Goal: Contribute content

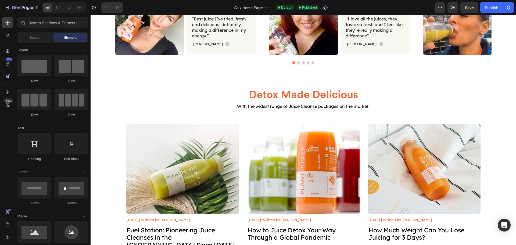
scroll to position [1083, 0]
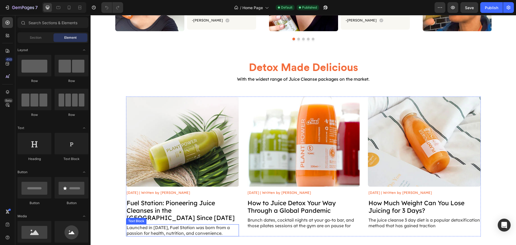
click at [217, 229] on p "Launched in [DATE], Fuel Station was born from a passion for health, nutrition,…" at bounding box center [183, 230] width 112 height 11
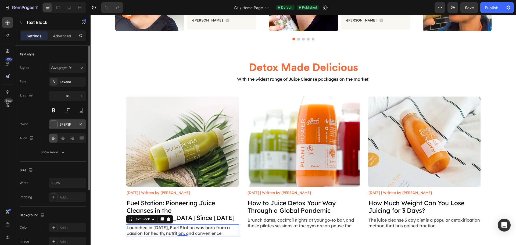
click at [66, 128] on div "3F3F3F" at bounding box center [68, 124] width 38 height 10
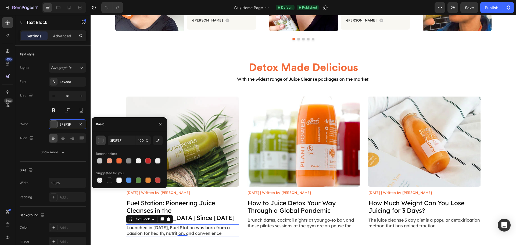
click at [102, 141] on div "button" at bounding box center [100, 140] width 5 height 5
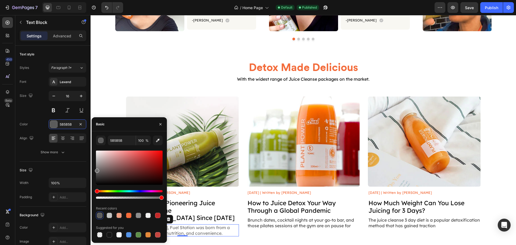
drag, startPoint x: 98, startPoint y: 174, endPoint x: 95, endPoint y: 169, distance: 5.8
click at [95, 169] on div "5B5B5B 100 % Recent colors Suggested for you" at bounding box center [129, 187] width 75 height 103
drag, startPoint x: 98, startPoint y: 169, endPoint x: 94, endPoint y: 165, distance: 5.9
click at [94, 165] on div "707070 100 % Recent colors Suggested for you" at bounding box center [129, 187] width 75 height 103
click at [94, 169] on div "8E8E8E 100 % Recent colors Suggested for you" at bounding box center [129, 187] width 75 height 103
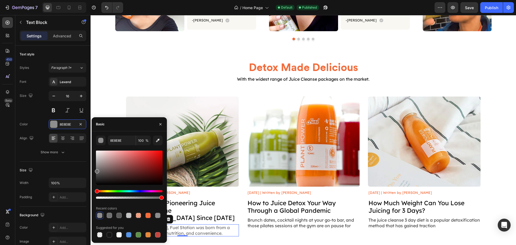
click at [96, 170] on div at bounding box center [129, 168] width 67 height 34
type input "6B6B6B"
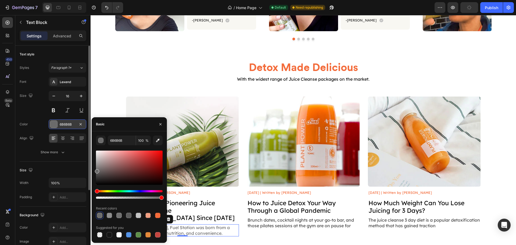
click at [64, 125] on div "6B6B6B" at bounding box center [68, 124] width 16 height 5
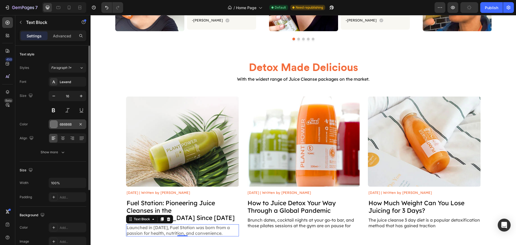
click at [64, 125] on div "6B6B6B" at bounding box center [68, 124] width 16 height 5
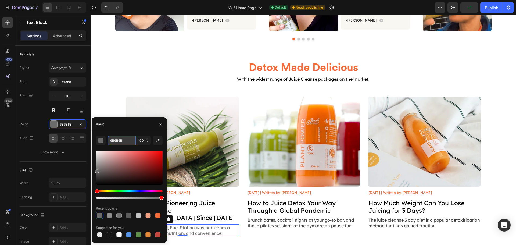
click at [120, 141] on input "6B6B6B" at bounding box center [122, 141] width 28 height 10
click at [275, 224] on p "Brunch dates, cocktail nights at your go-to bar, and those pilates sessions at …" at bounding box center [304, 222] width 112 height 11
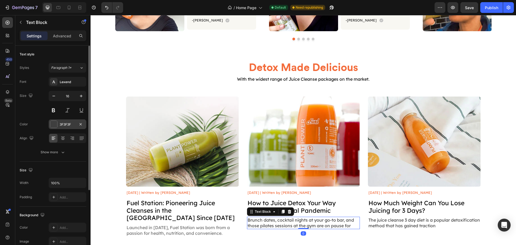
click at [65, 126] on div "3F3F3F" at bounding box center [68, 124] width 16 height 5
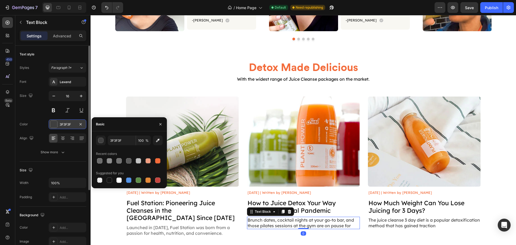
click at [65, 126] on div "3F3F3F" at bounding box center [68, 124] width 16 height 5
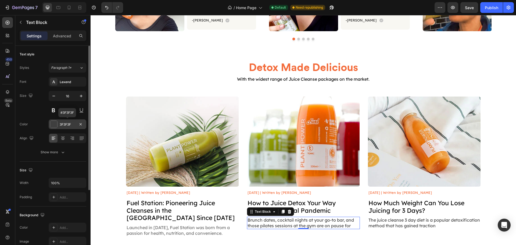
click at [66, 124] on div "3F3F3F" at bounding box center [68, 124] width 16 height 5
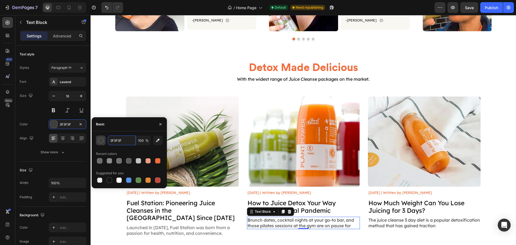
paste input "6B6B6B"
type input "6B6B6B"
click at [375, 229] on p "The juice cleanse 3 day diet is a popular detoxification method that has gained…" at bounding box center [425, 222] width 112 height 11
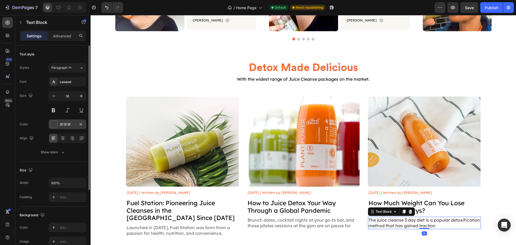
click at [60, 127] on div "3F3F3F" at bounding box center [68, 124] width 16 height 5
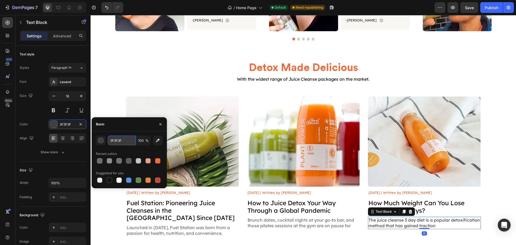
click at [115, 141] on input "3F3F3F" at bounding box center [122, 141] width 28 height 10
paste input "6B6B6B"
type input "6B6B6B"
click at [486, 7] on div "Publish" at bounding box center [491, 8] width 13 height 6
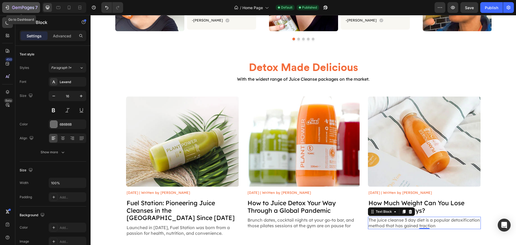
click at [30, 8] on icon "button" at bounding box center [31, 7] width 2 height 2
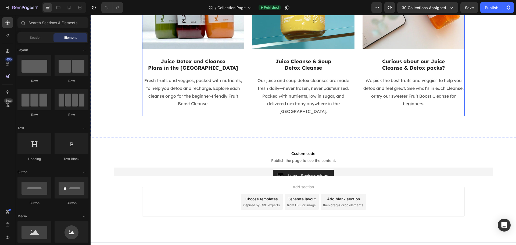
scroll to position [866, 0]
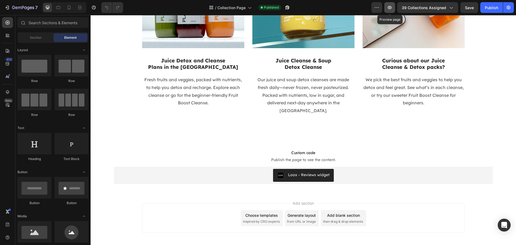
drag, startPoint x: 392, startPoint y: 7, endPoint x: 390, endPoint y: 9, distance: 2.9
click at [390, 9] on icon "button" at bounding box center [390, 7] width 4 height 3
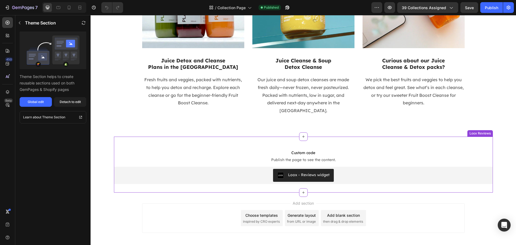
click at [385, 157] on span "Publish the page to see the content." at bounding box center [303, 159] width 379 height 5
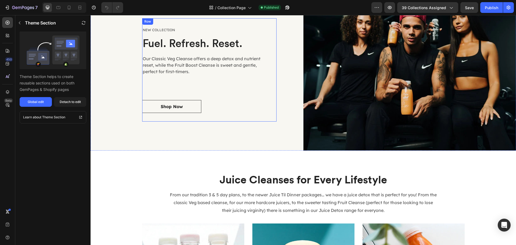
scroll to position [587, 0]
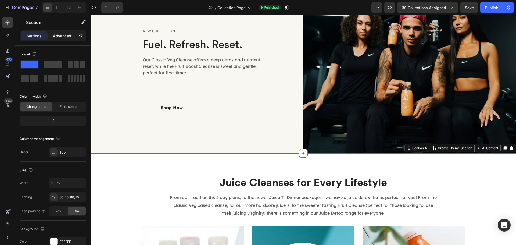
click at [55, 36] on p "Advanced" at bounding box center [62, 36] width 18 height 6
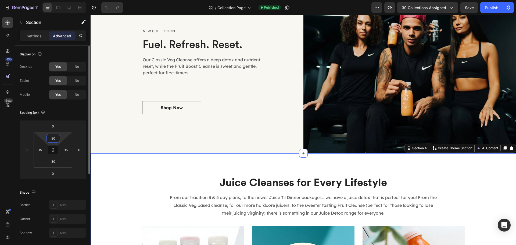
click at [58, 138] on input "80" at bounding box center [53, 138] width 11 height 8
click at [489, 7] on div "Publish" at bounding box center [491, 8] width 13 height 6
click at [55, 140] on input "79" at bounding box center [53, 138] width 11 height 8
type input "80"
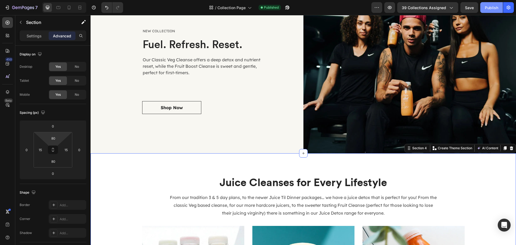
click at [493, 5] on div "Publish" at bounding box center [491, 8] width 13 height 6
click at [23, 6] on icon "button" at bounding box center [23, 8] width 22 height 5
